Goal: Task Accomplishment & Management: Complete application form

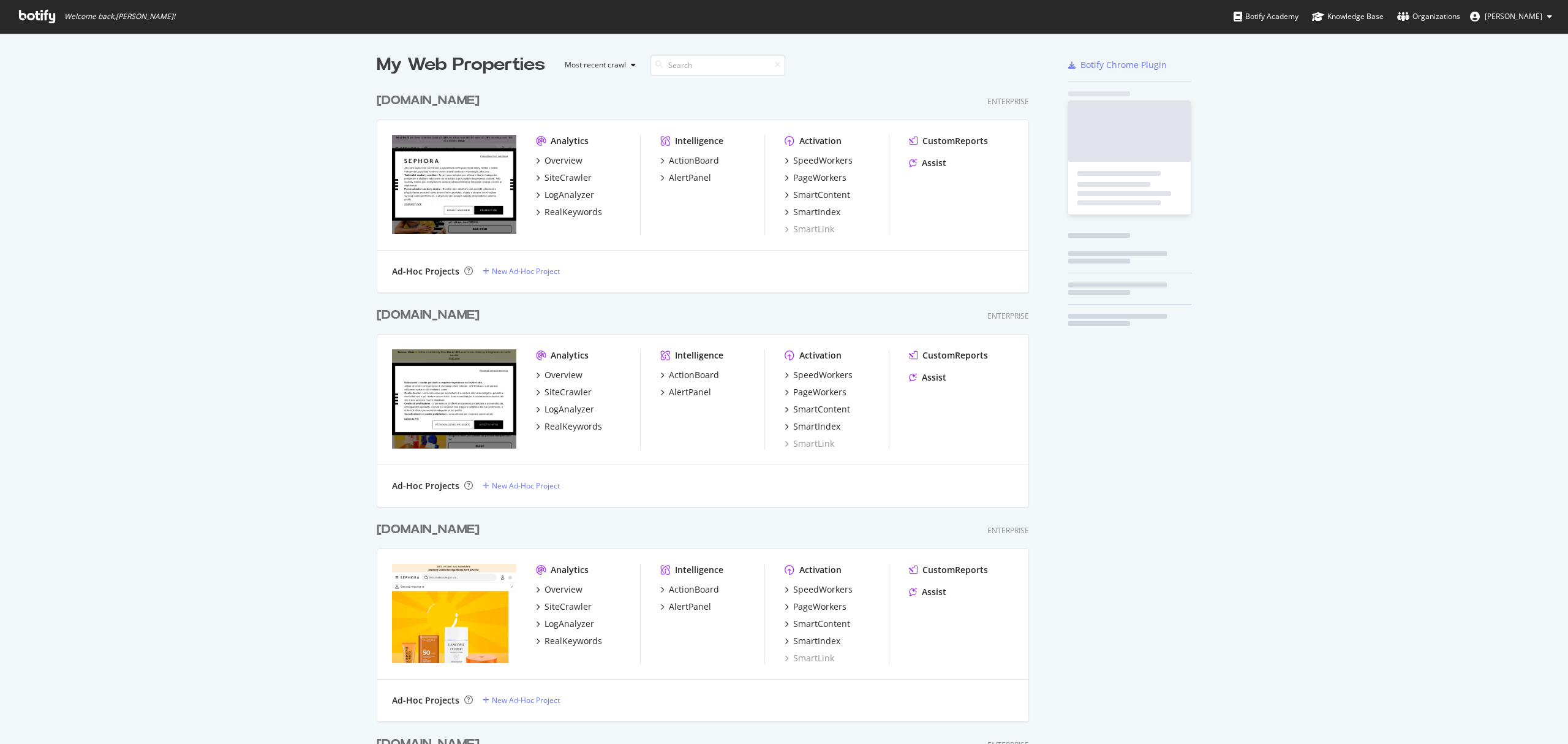
scroll to position [2827, 650]
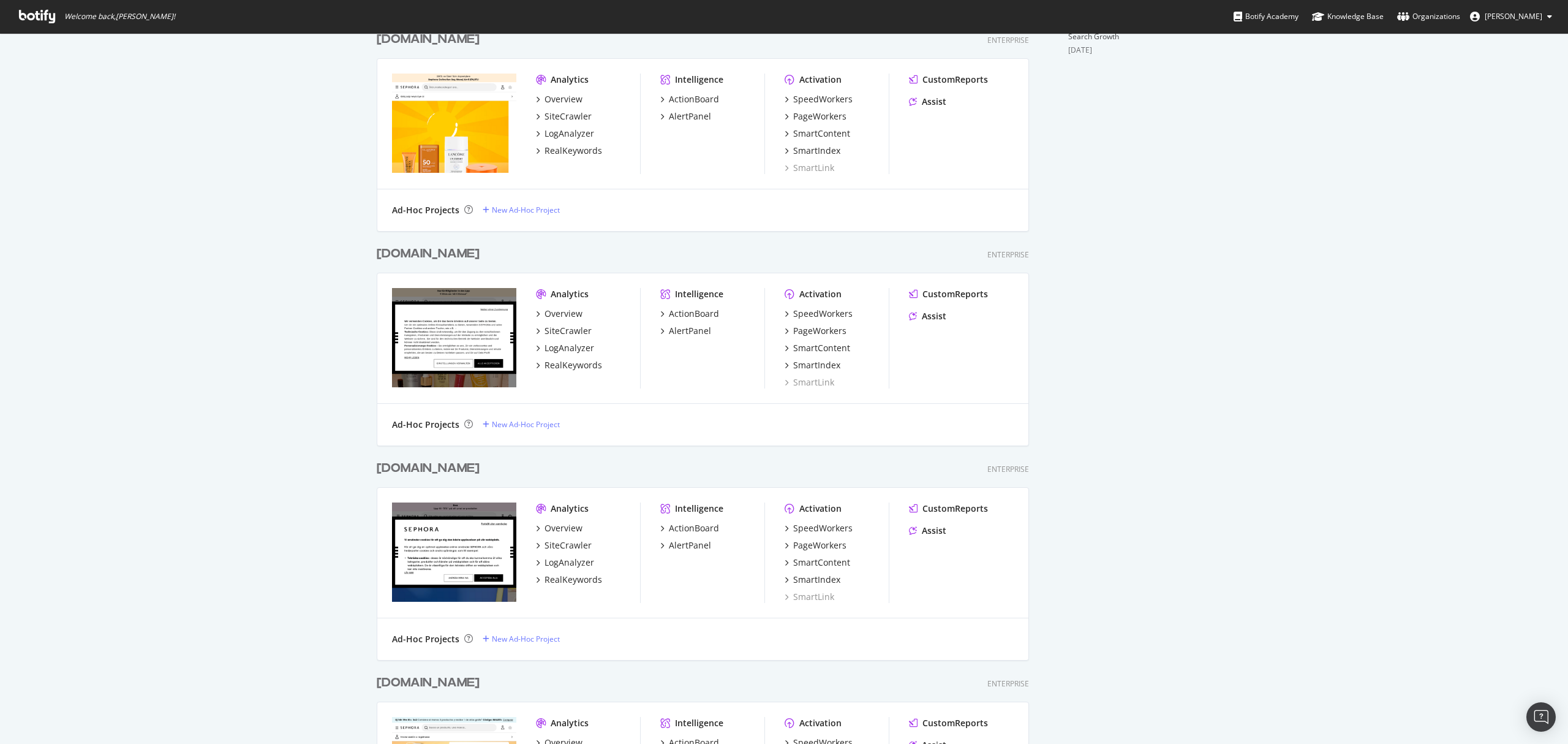
scroll to position [653, 0]
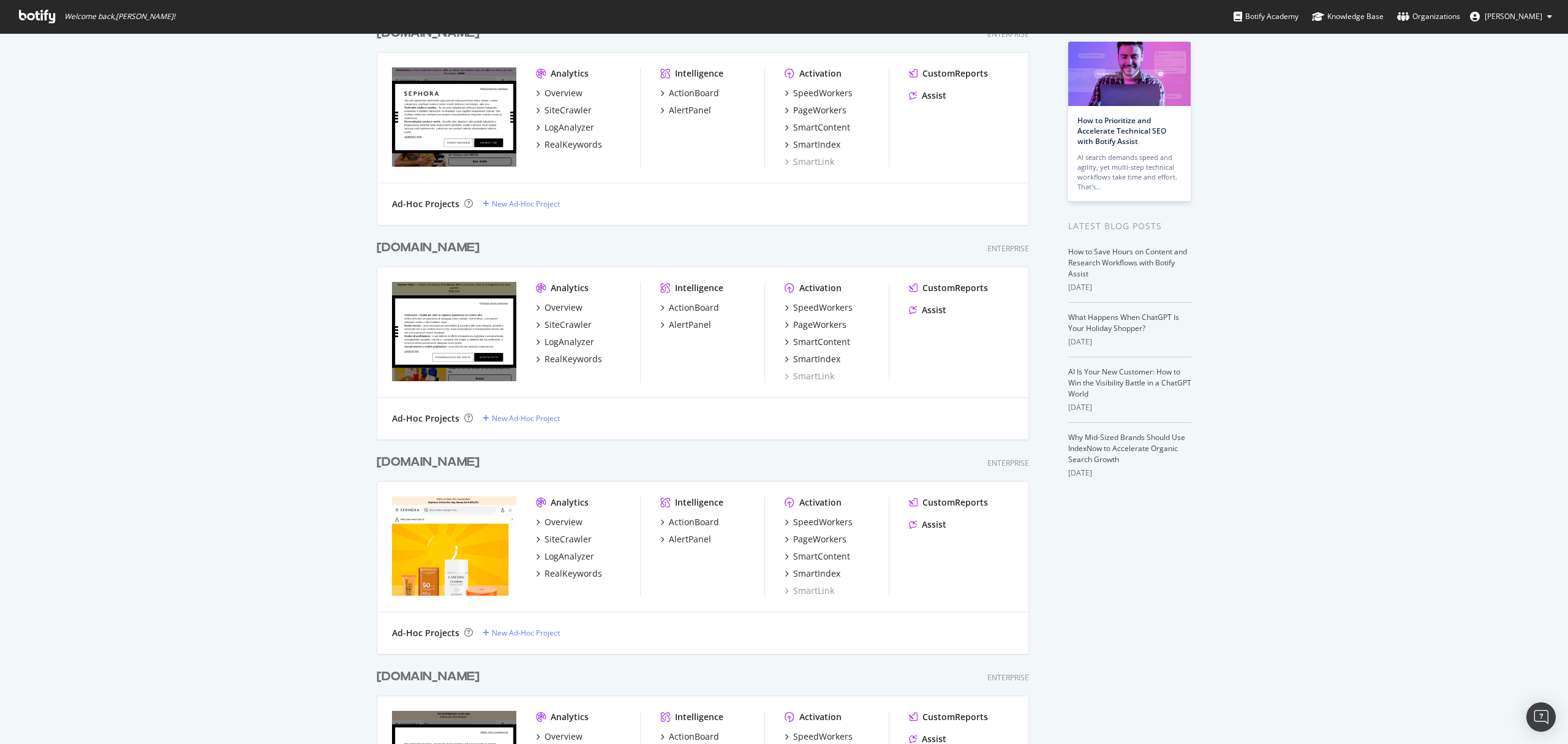
scroll to position [0, 0]
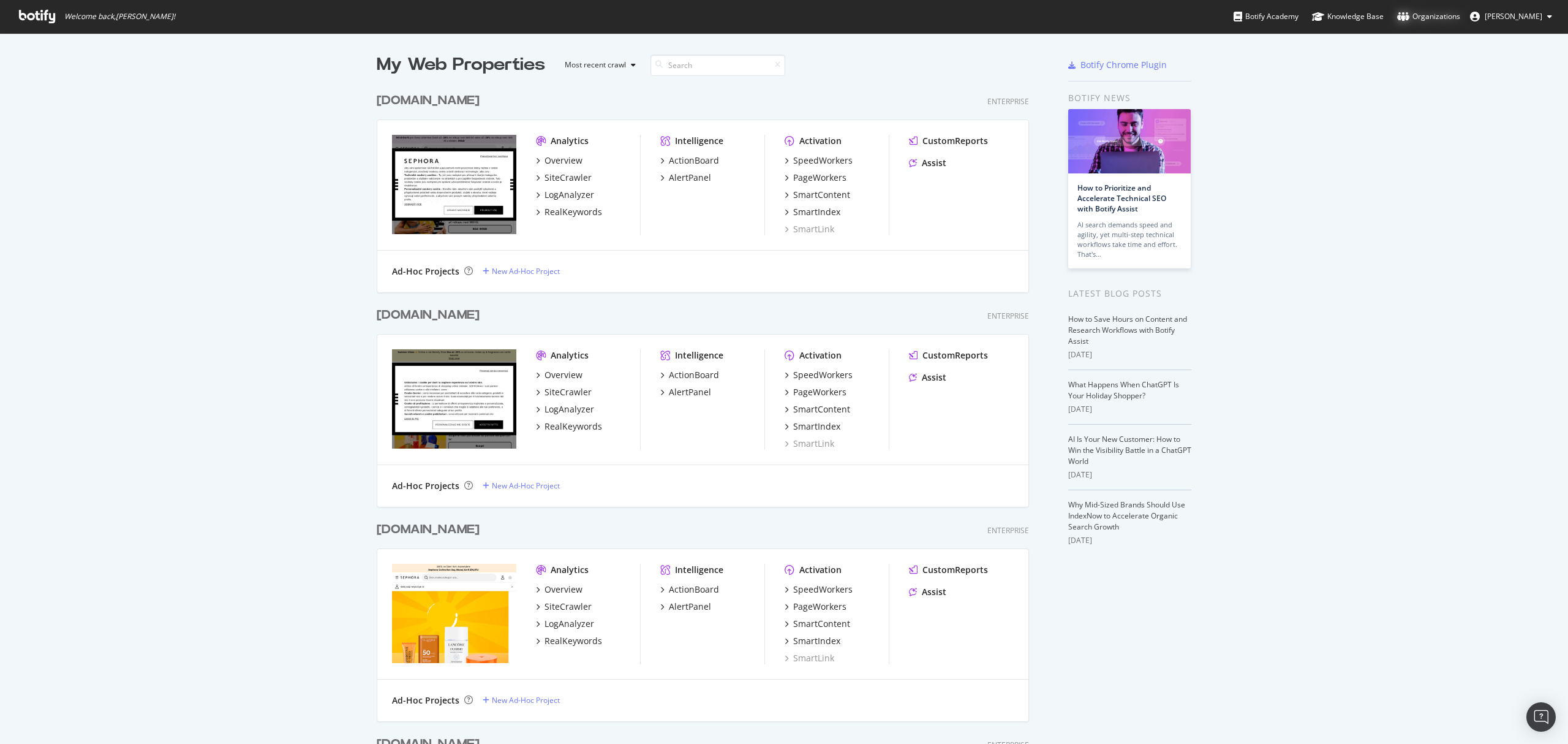
click at [1418, 15] on div "Organizations" at bounding box center [1429, 17] width 63 height 12
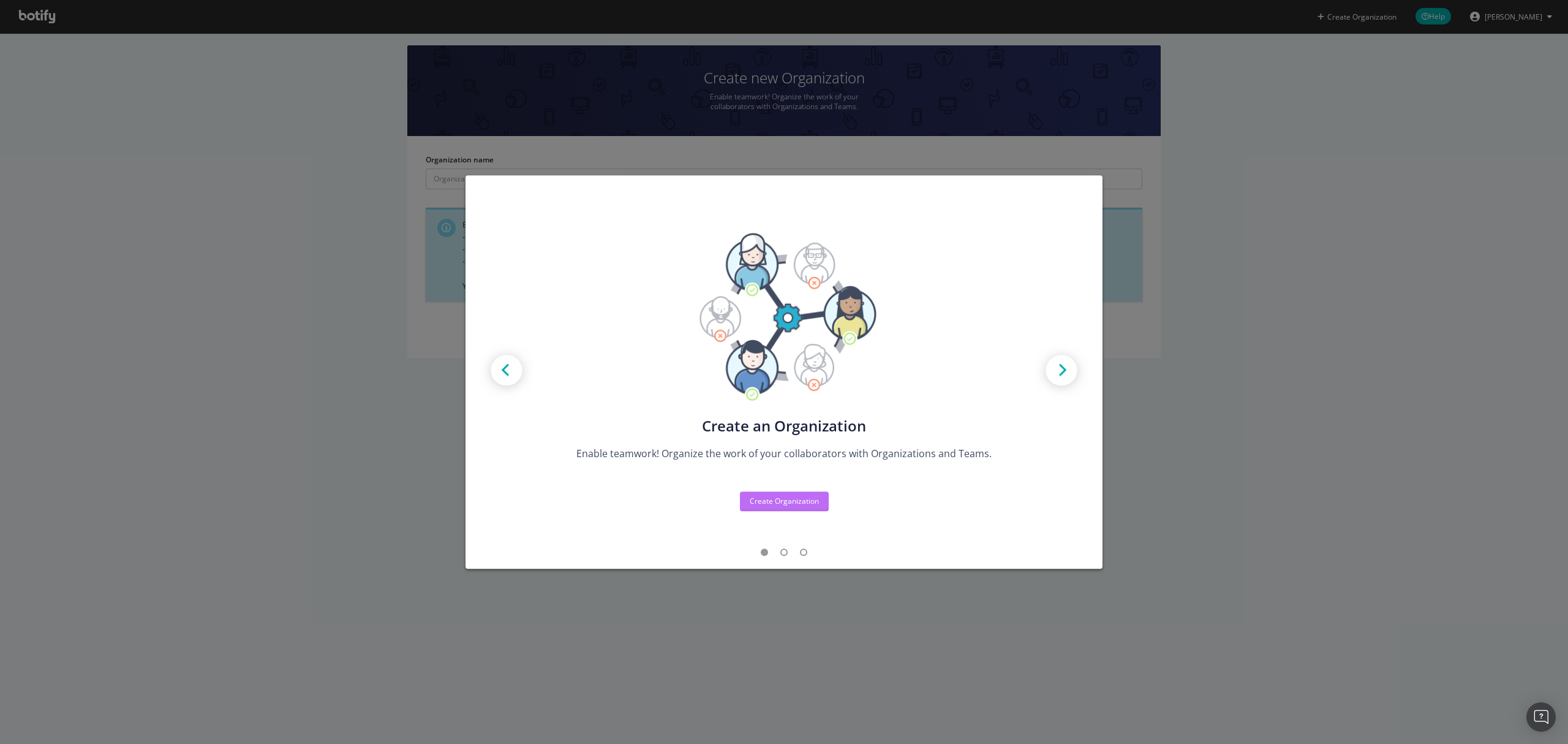
click at [759, 492] on div "Create Organization" at bounding box center [784, 501] width 70 height 18
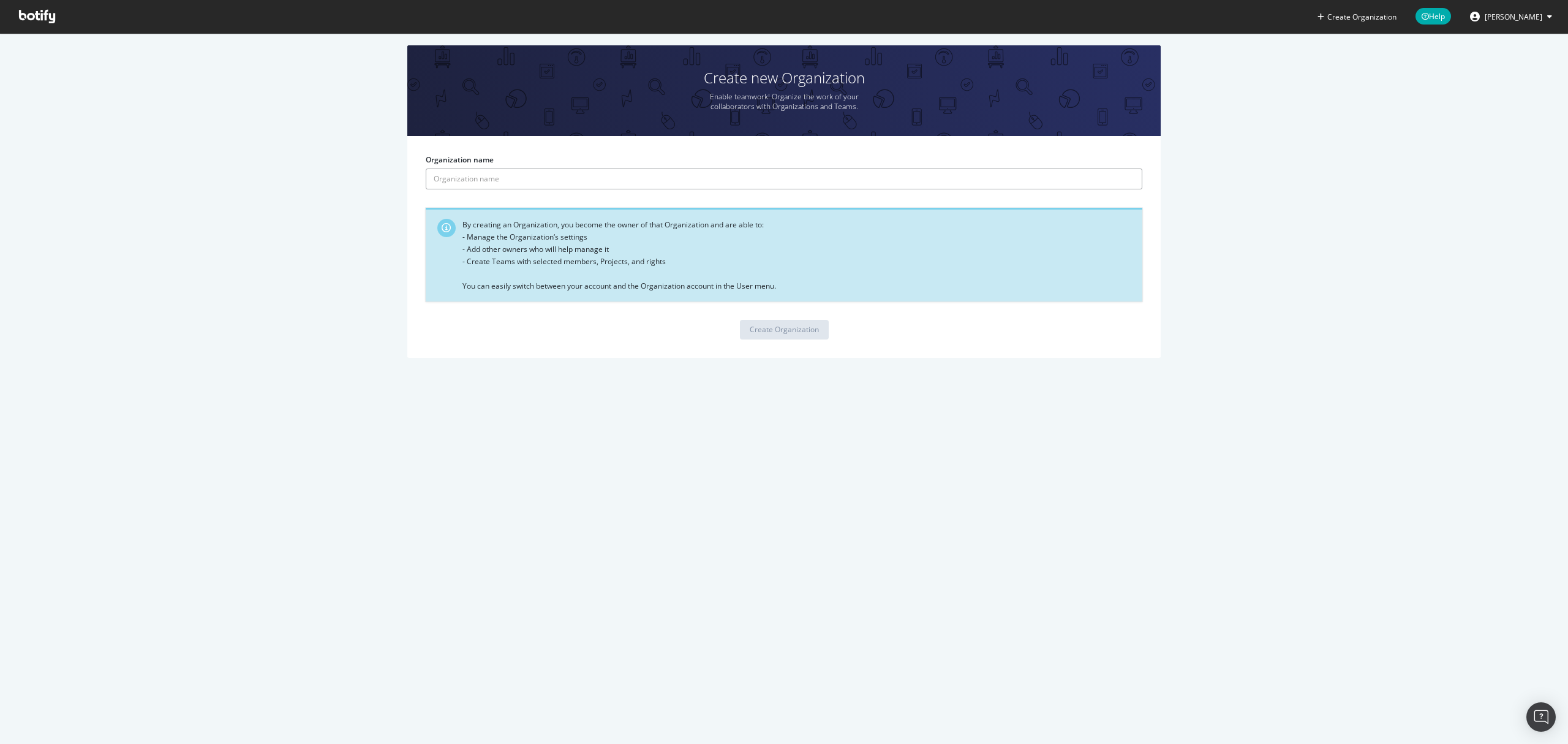
click at [527, 175] on input "Organization name" at bounding box center [784, 179] width 716 height 21
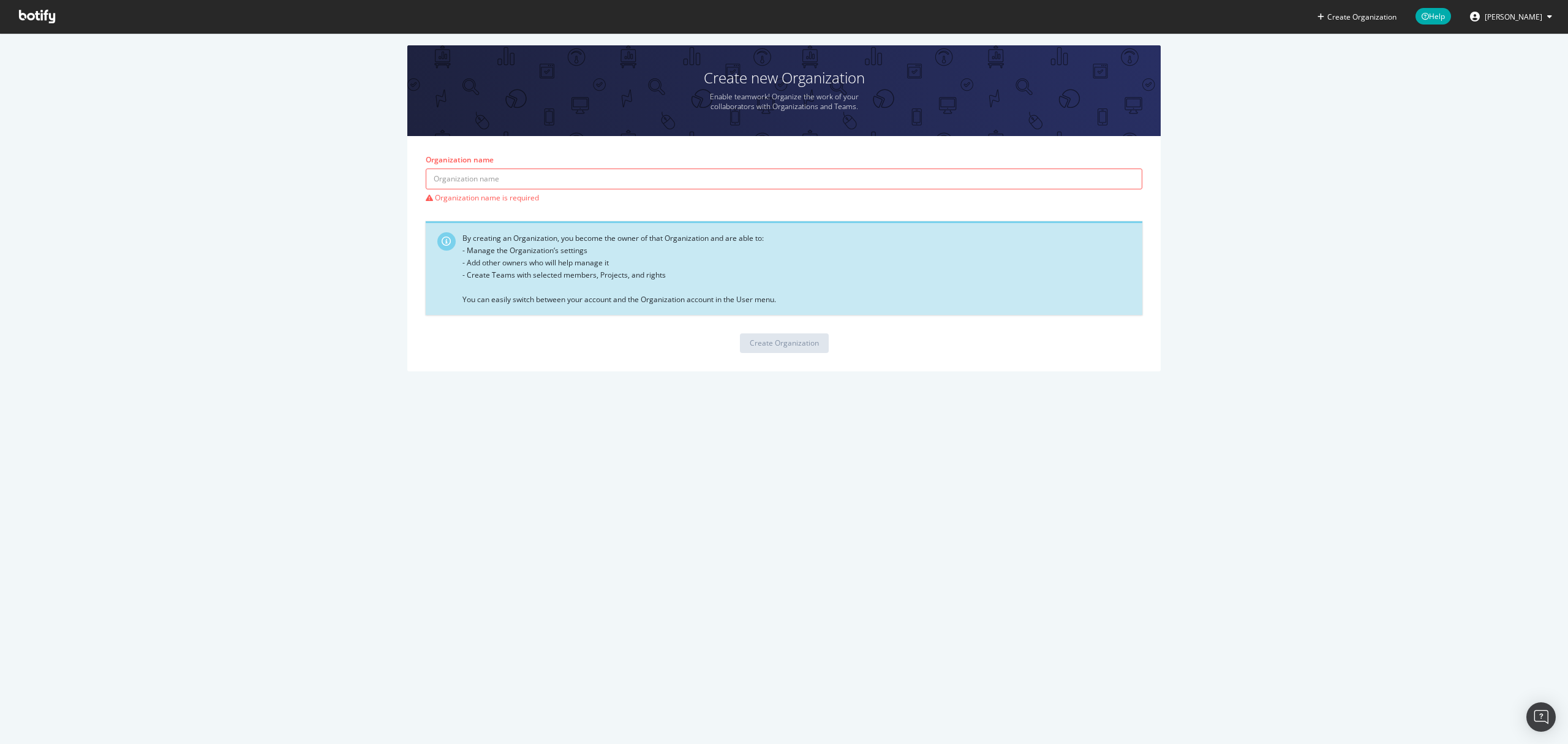
click at [324, 202] on div "Create new Organization Enable teamwork! Organize the work of your collaborator…" at bounding box center [784, 215] width 1531 height 338
click at [451, 207] on form "Organization name Organization name is required By creating an Organization, yo…" at bounding box center [784, 253] width 716 height 198
click at [1307, 366] on div "Create new Organization Enable teamwork! Organize the work of your collaborator…" at bounding box center [784, 215] width 1531 height 338
click at [561, 180] on input "Organization name" at bounding box center [784, 179] width 716 height 21
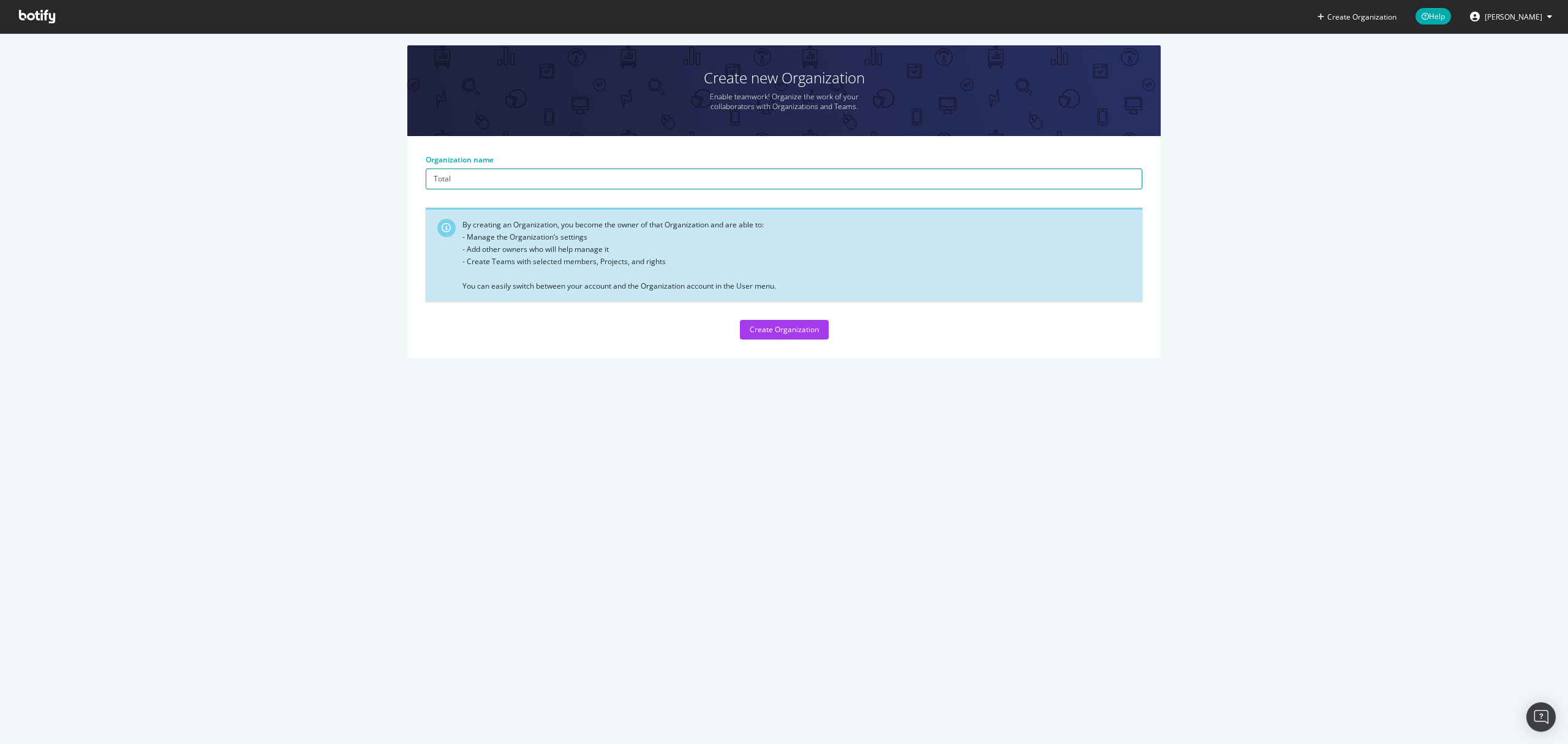
type input "TotalEnergies"
click at [801, 329] on div "Create Organization" at bounding box center [784, 329] width 70 height 11
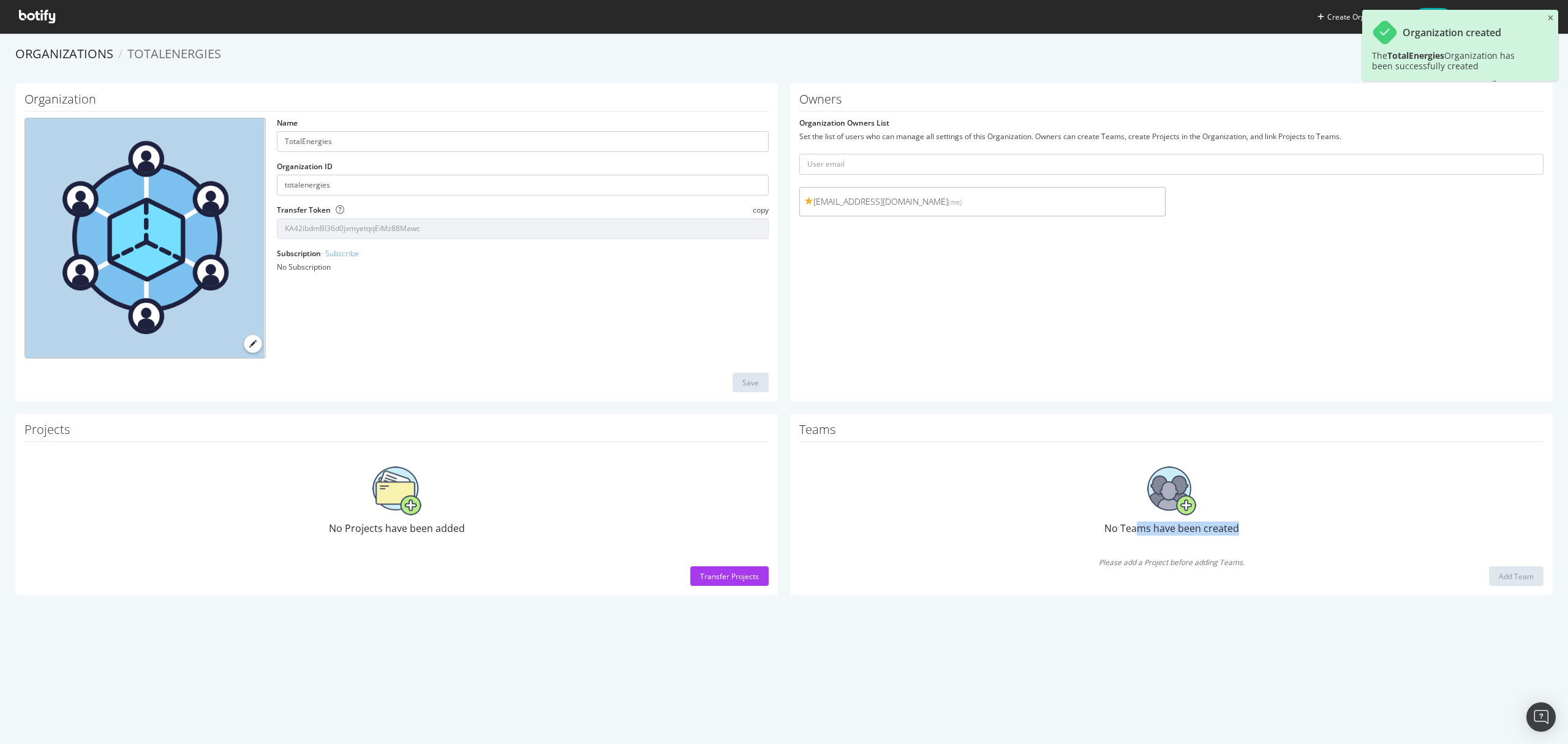
drag, startPoint x: 1128, startPoint y: 525, endPoint x: 1306, endPoint y: 521, distance: 178.0
click at [1303, 522] on div "No Teams have been created" at bounding box center [1171, 501] width 744 height 106
click at [1306, 521] on div "No Teams have been created" at bounding box center [1171, 501] width 744 height 106
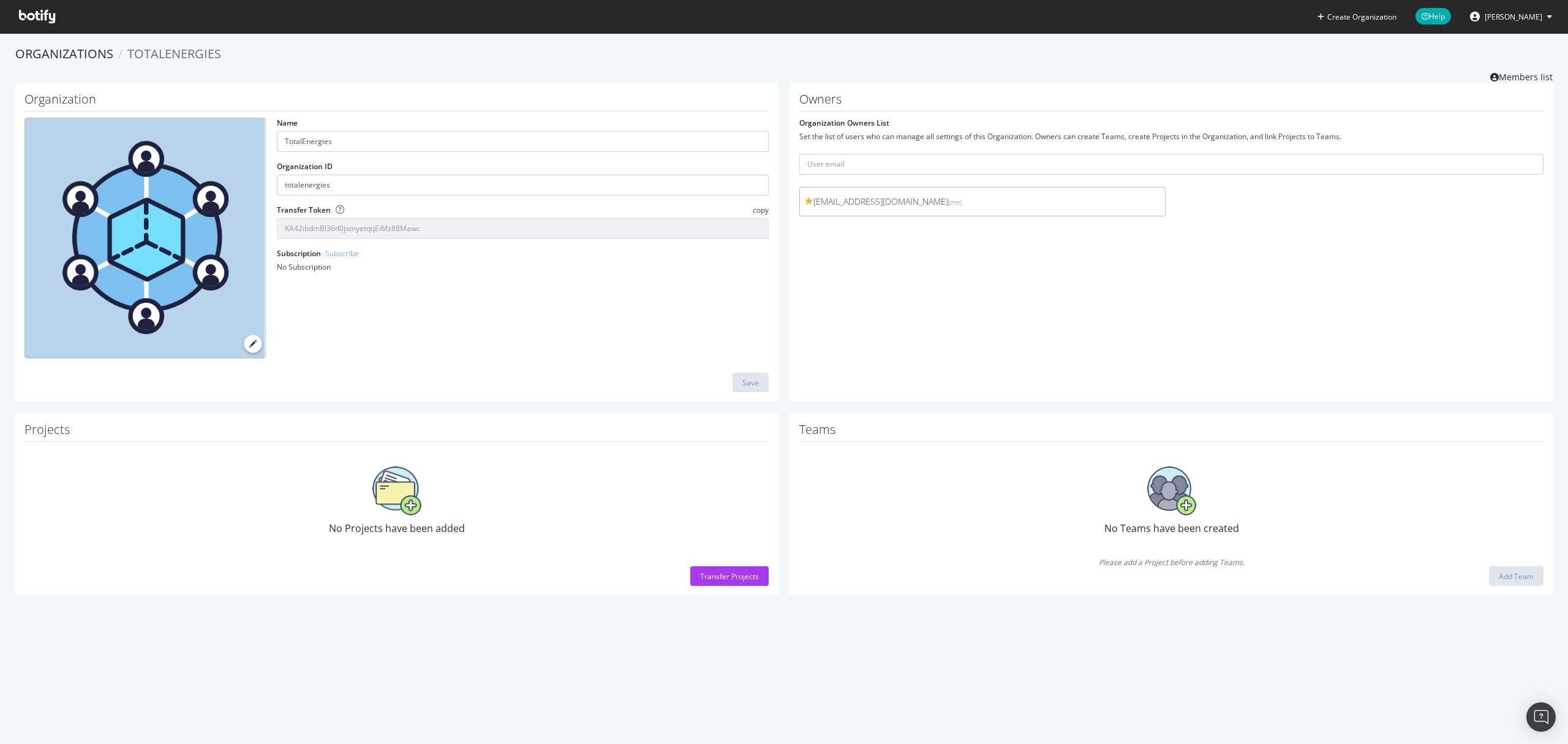
click at [1175, 505] on img at bounding box center [1172, 491] width 49 height 49
click at [390, 310] on div "Name TotalEnergies Organization ID totalenergies Transfer Token copy KA42ibdmBl…" at bounding box center [397, 243] width 757 height 251
click at [790, 321] on div "Owners Organization Owners List Set the list of users who can manage all settin…" at bounding box center [1171, 243] width 763 height 319
click at [784, 113] on div "Owners Organization Owners List Set the list of users who can manage all settin…" at bounding box center [1171, 243] width 775 height 319
